Goal: Entertainment & Leisure: Browse casually

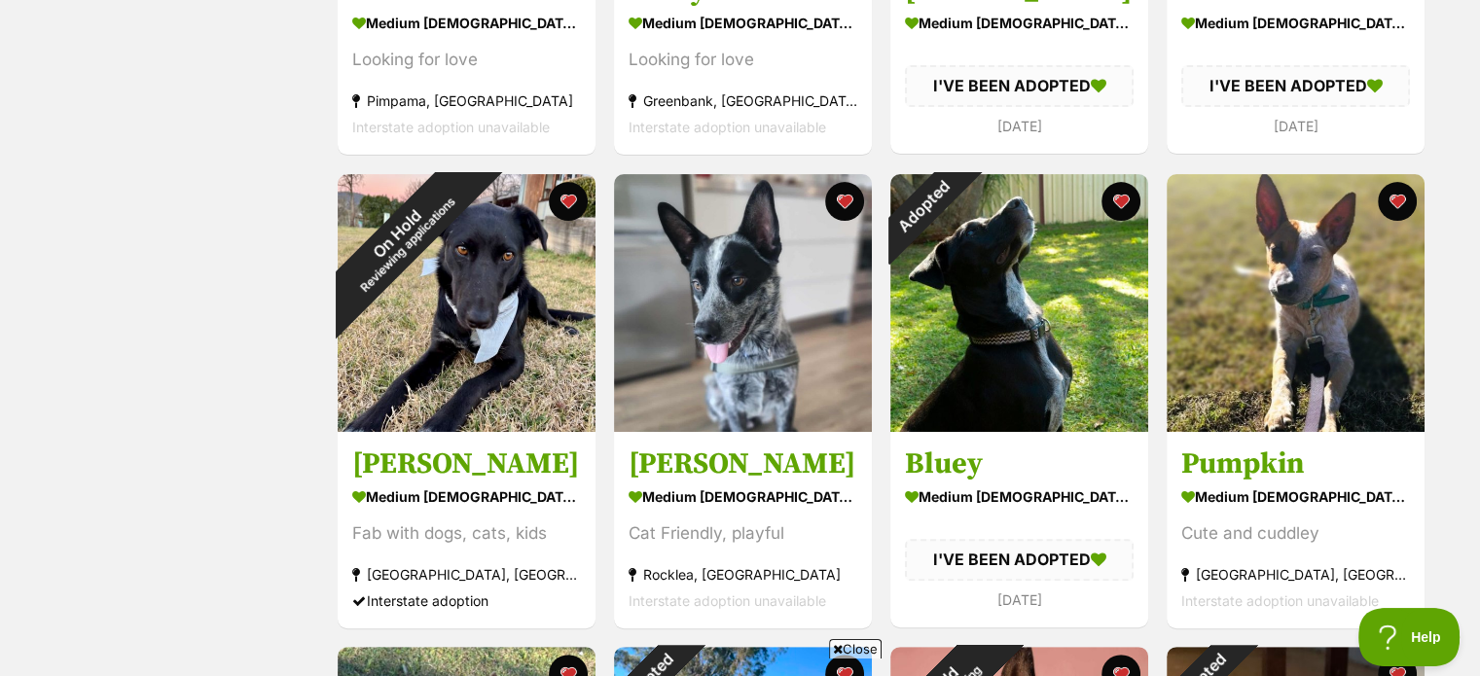
scroll to position [389, 0]
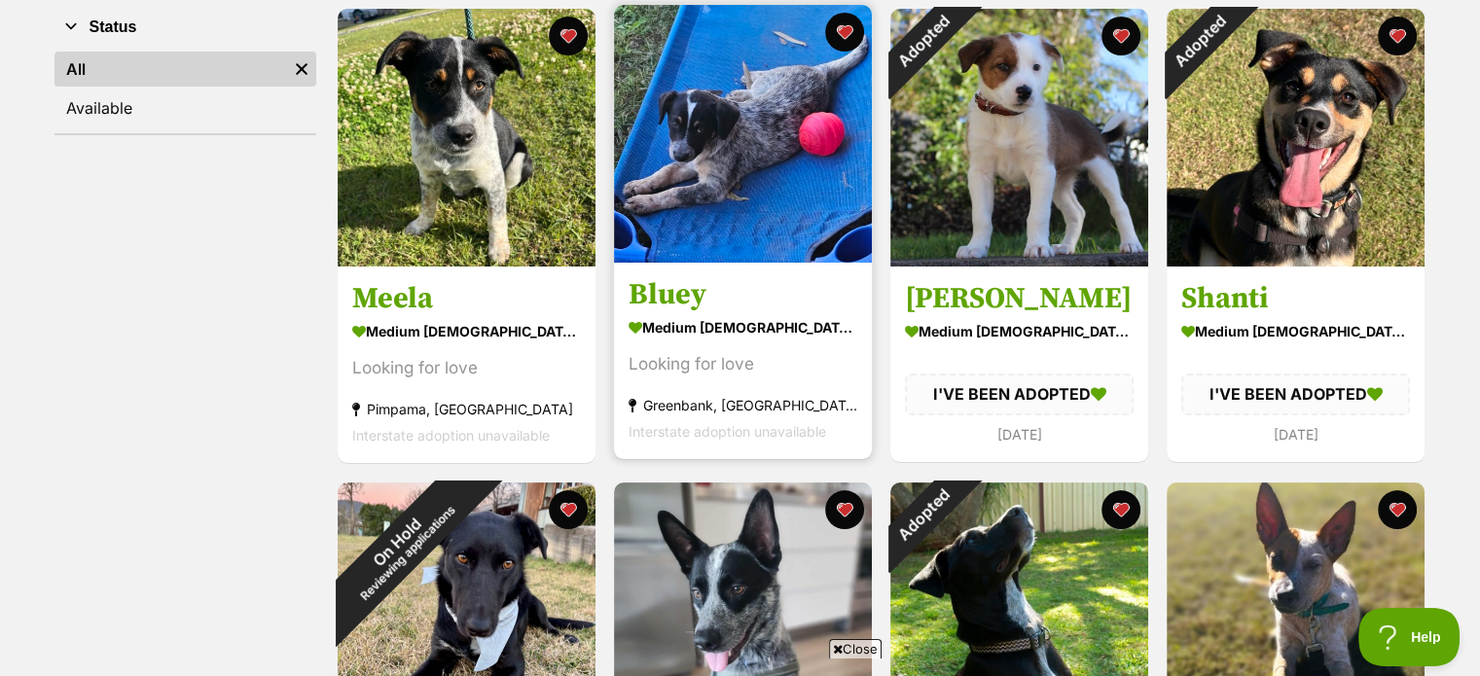
click at [747, 247] on img at bounding box center [743, 134] width 258 height 258
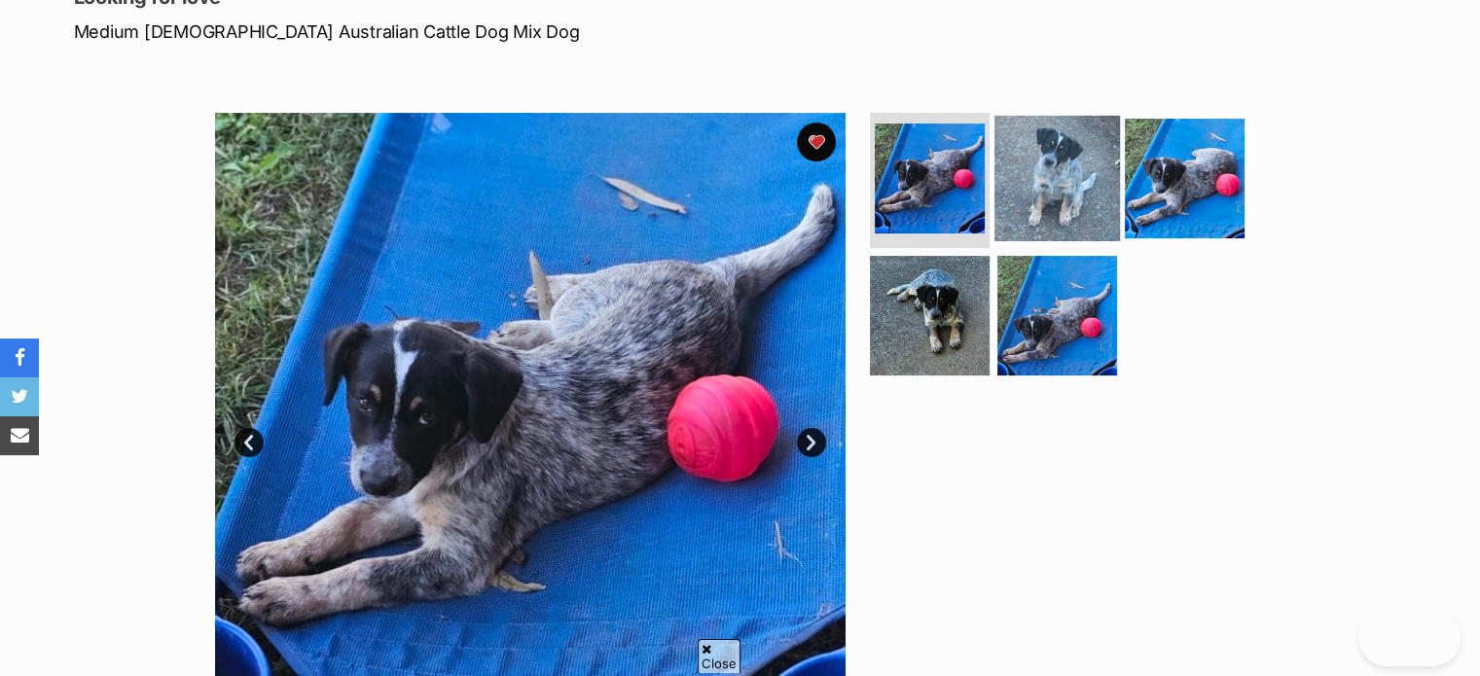
click at [1026, 164] on img at bounding box center [1058, 178] width 126 height 126
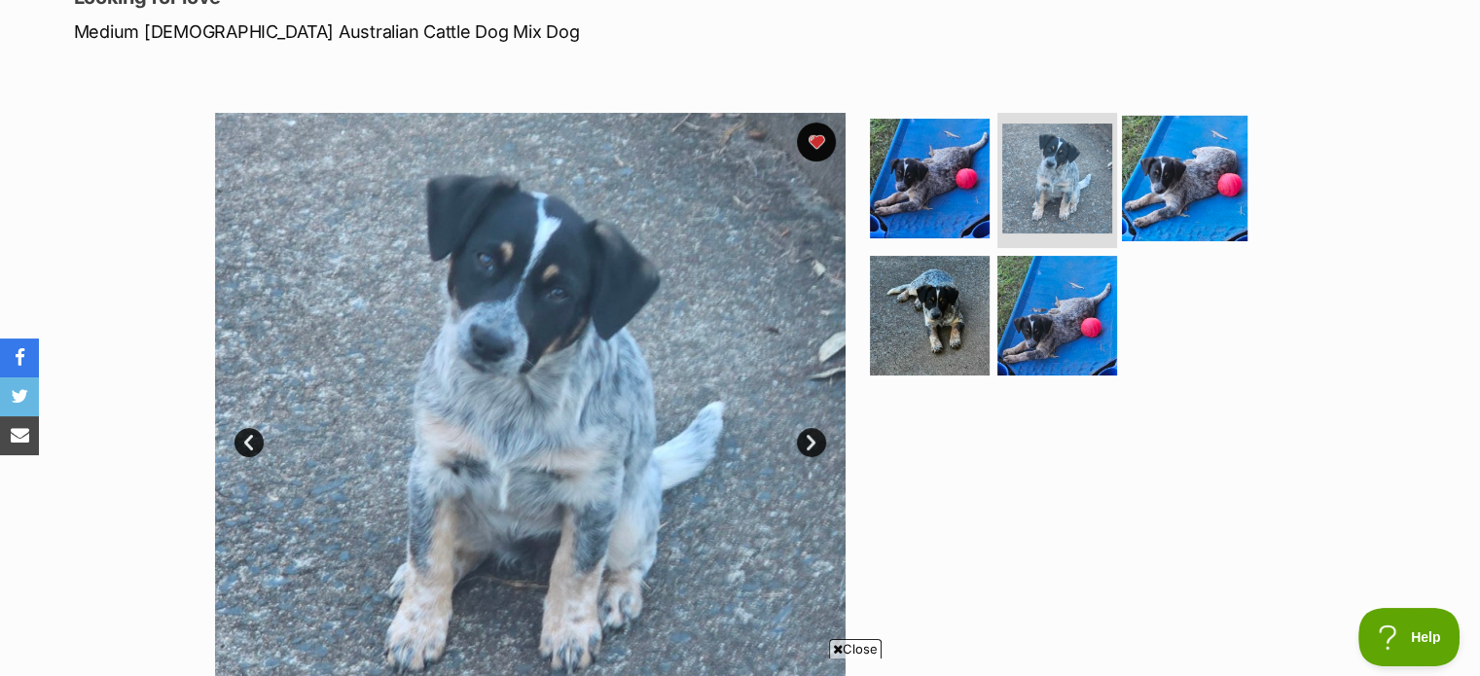
click at [1194, 189] on img at bounding box center [1185, 178] width 126 height 126
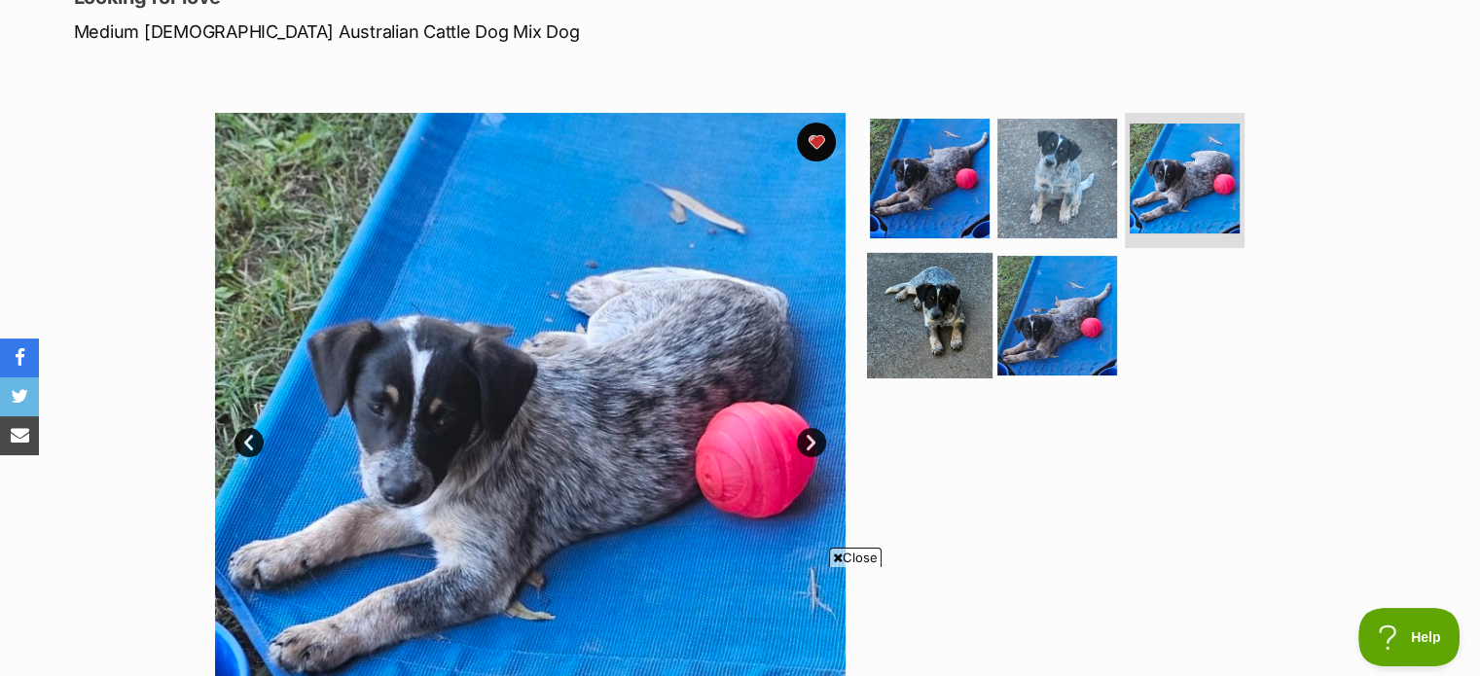
click at [941, 284] on img at bounding box center [930, 316] width 126 height 126
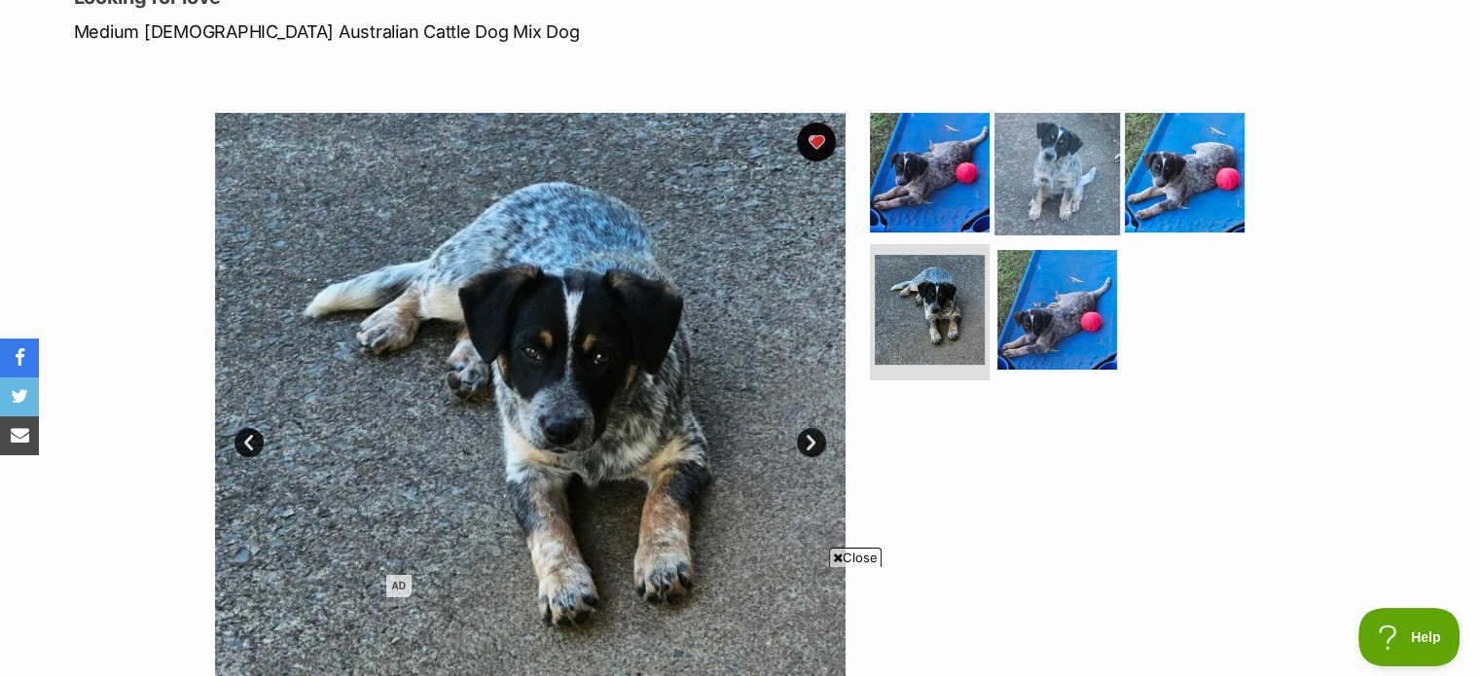
click at [1059, 193] on img at bounding box center [1058, 172] width 126 height 126
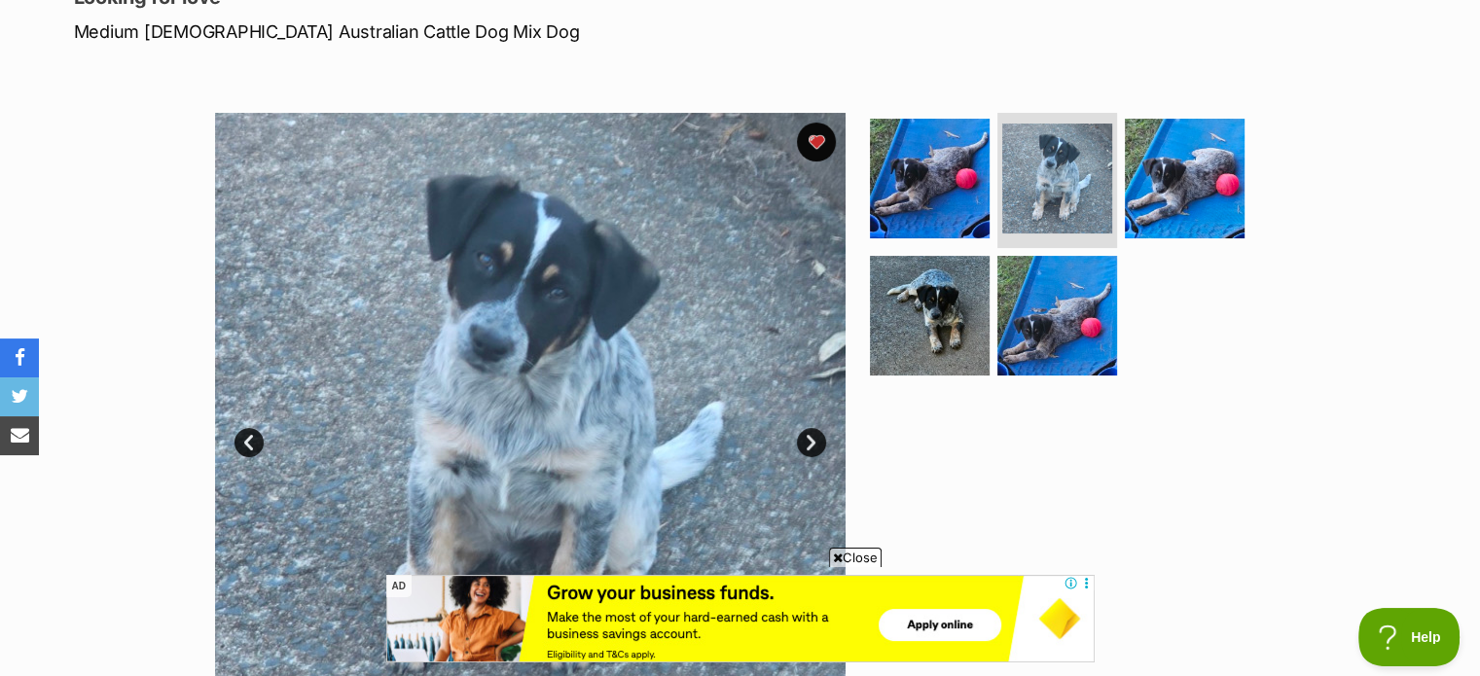
drag, startPoint x: 205, startPoint y: 254, endPoint x: 221, endPoint y: 260, distance: 16.6
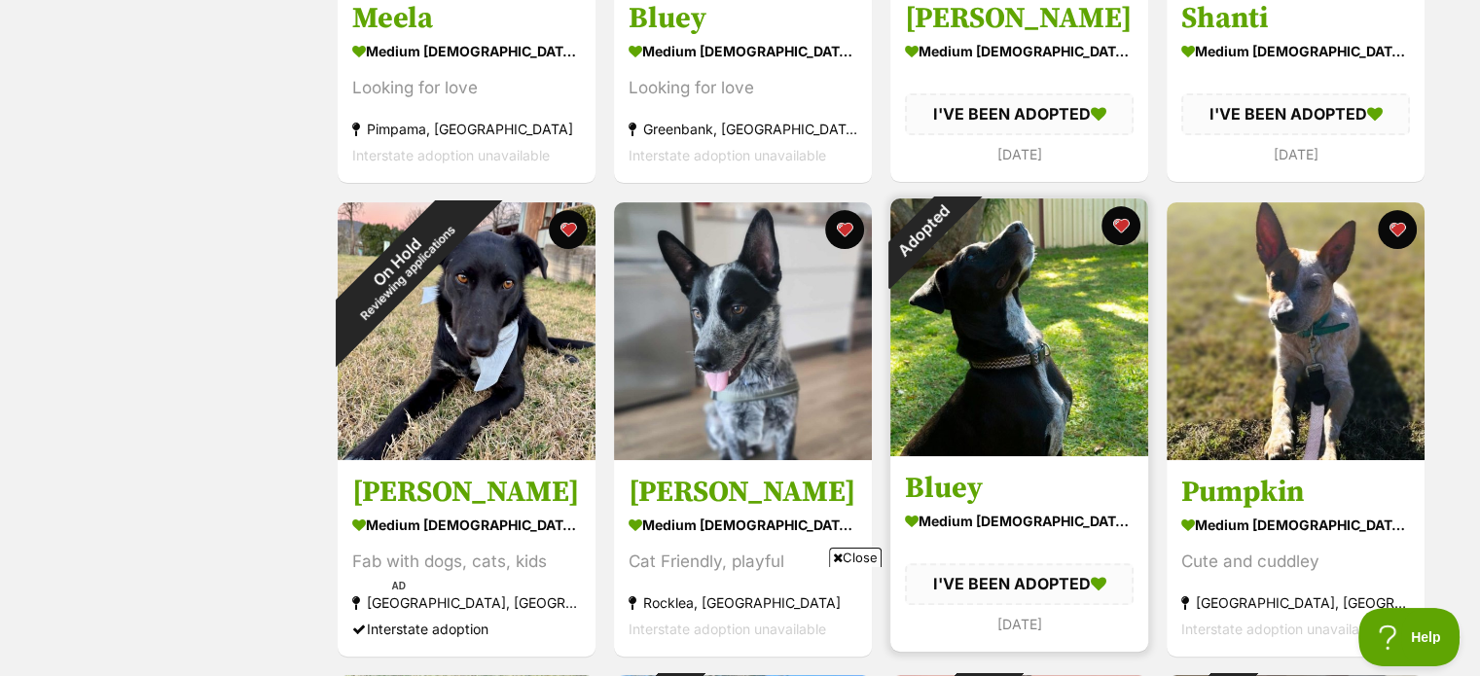
scroll to position [681, 0]
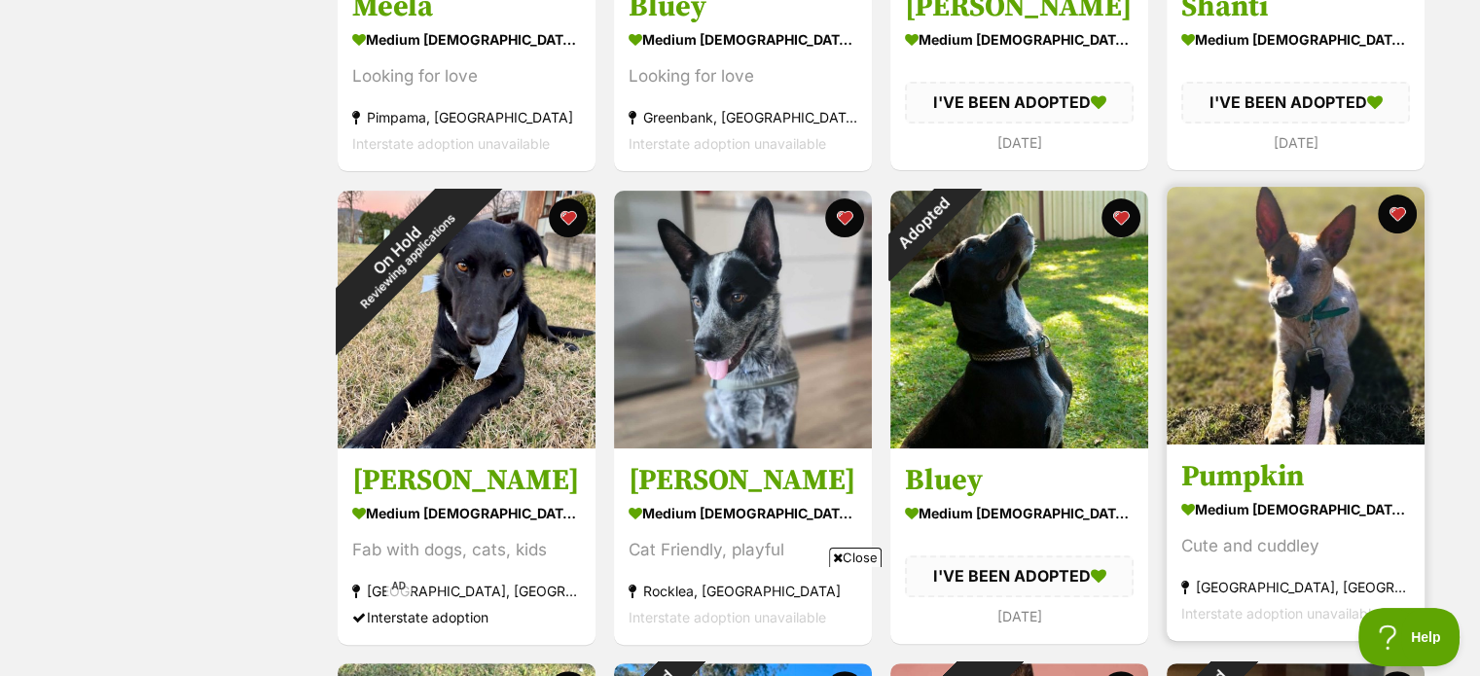
click at [1270, 434] on img at bounding box center [1296, 316] width 258 height 258
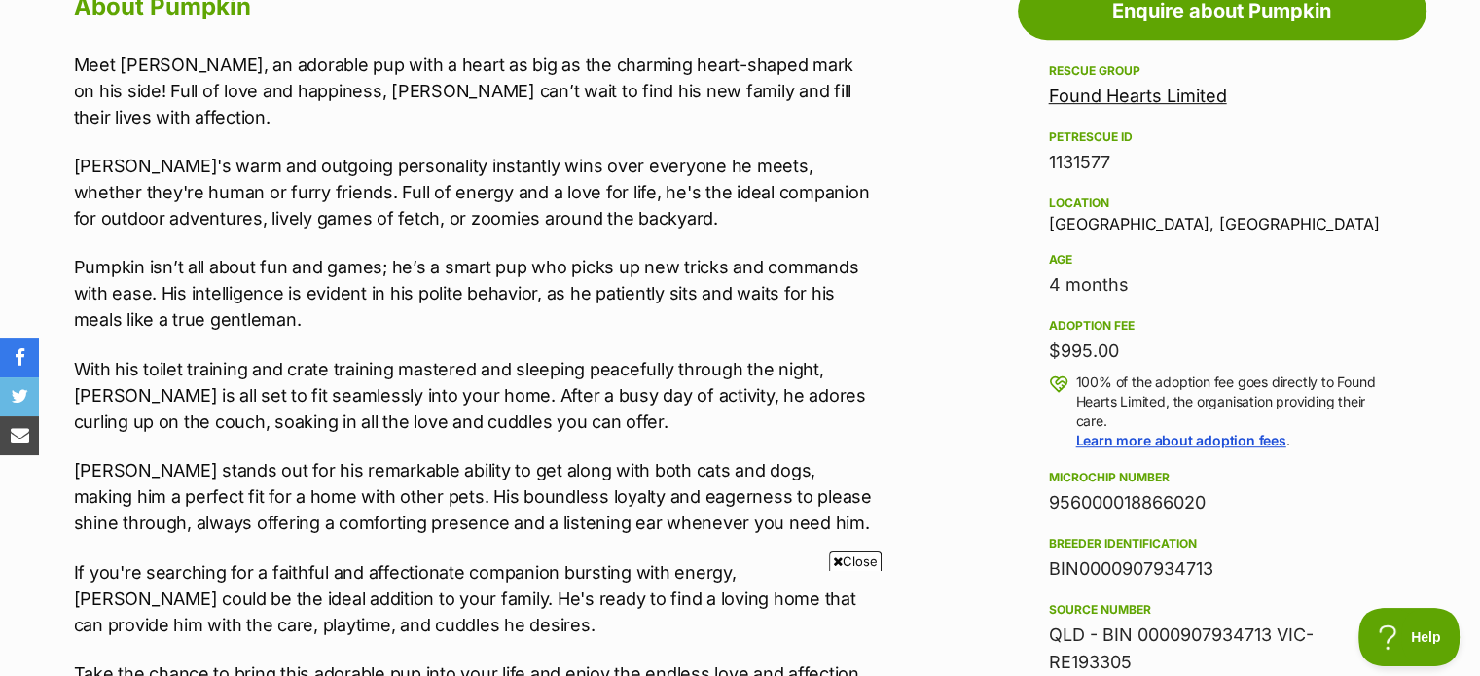
scroll to position [1752, 0]
